Goal: Find specific fact: Find specific fact

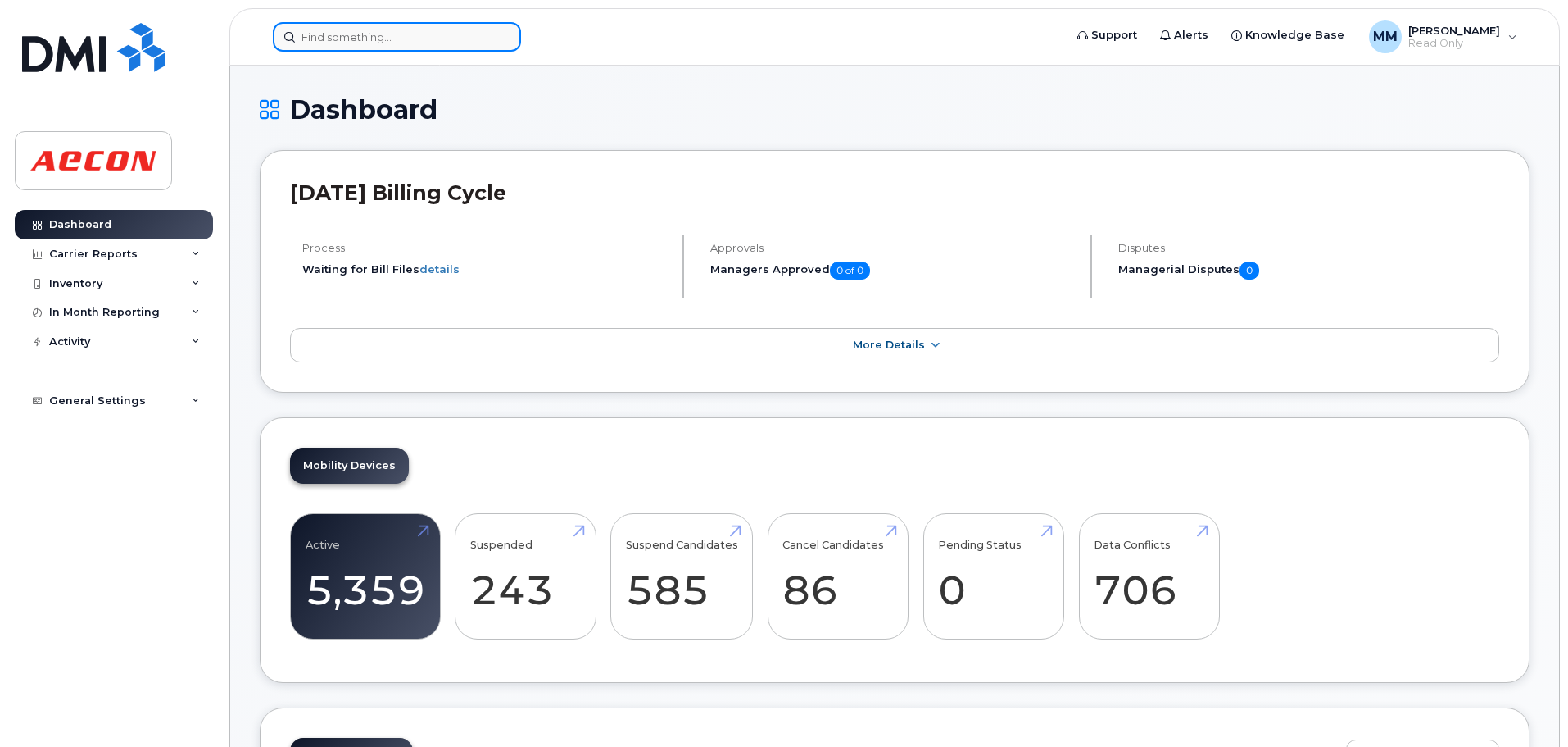
click at [445, 33] on input at bounding box center [397, 37] width 248 height 30
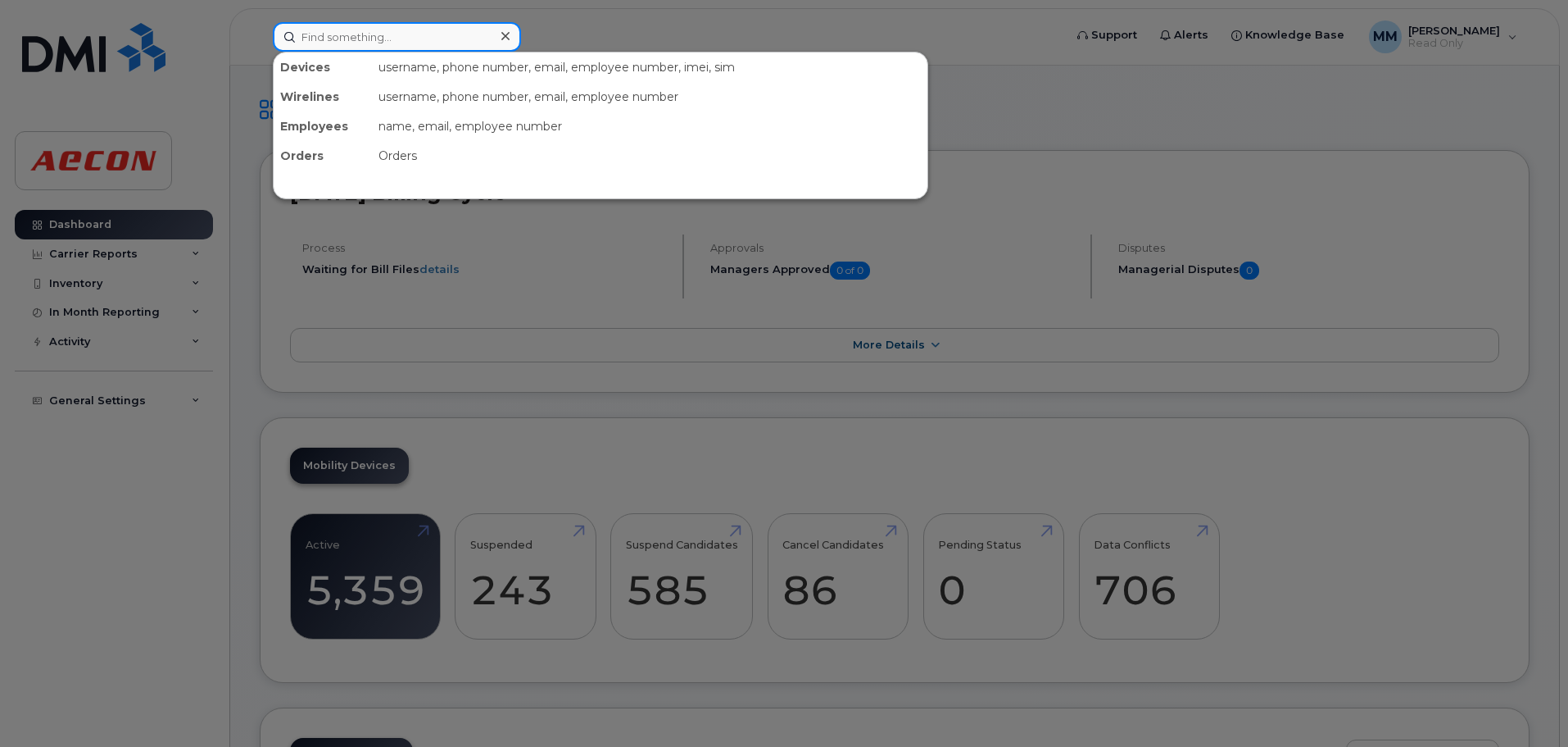
paste input "[PERSON_NAME]"
type input "[PERSON_NAME]"
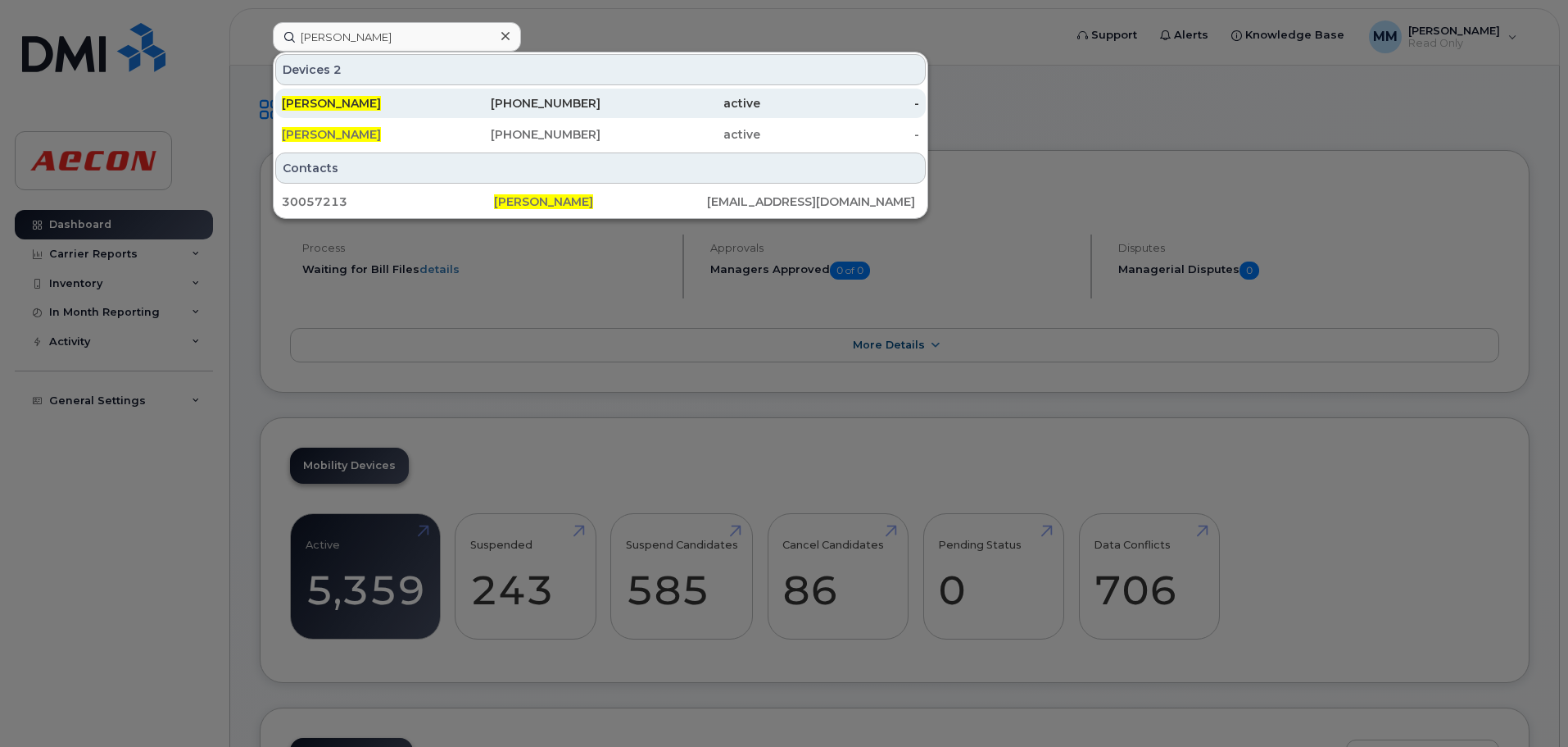
click at [640, 97] on div "active" at bounding box center [681, 103] width 160 height 17
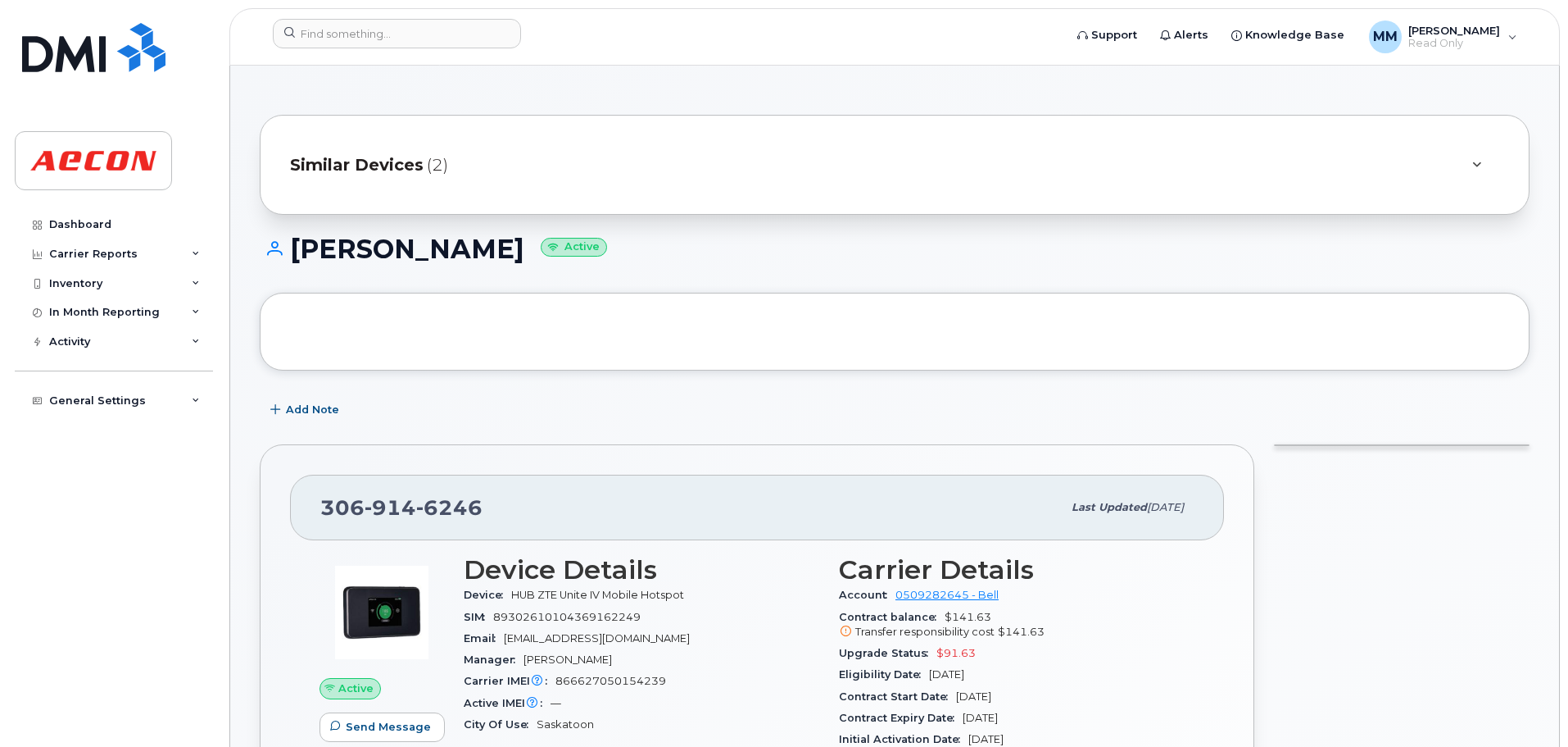
click at [497, 161] on div "Similar Devices (2)" at bounding box center [871, 164] width 1164 height 39
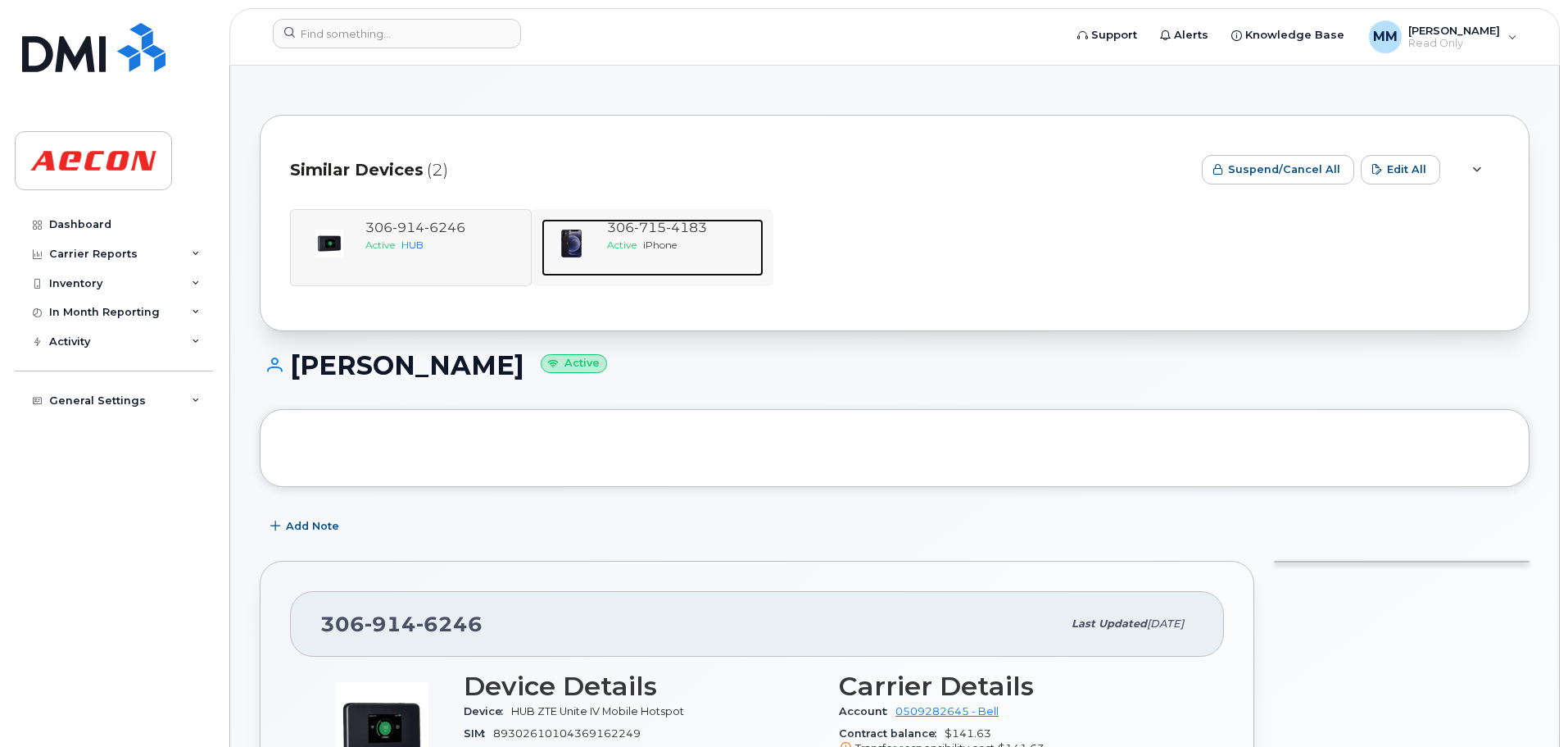
click at [699, 247] on div "Active iPhone" at bounding box center [682, 244] width 150 height 14
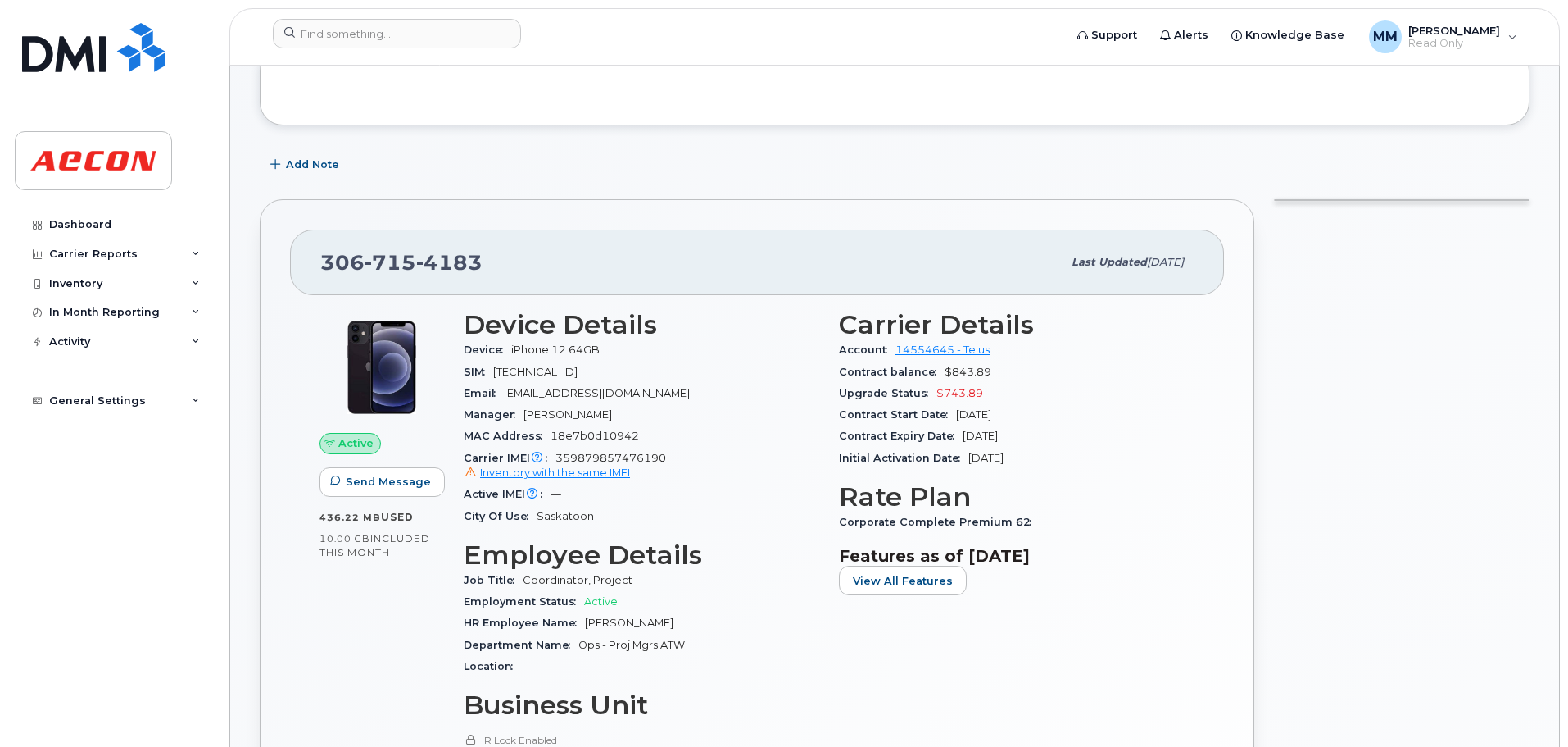
scroll to position [246, 0]
click at [578, 365] on span "8912230102334114224" at bounding box center [535, 371] width 85 height 12
copy span "8912230102334114224"
